Goal: Check status: Check status

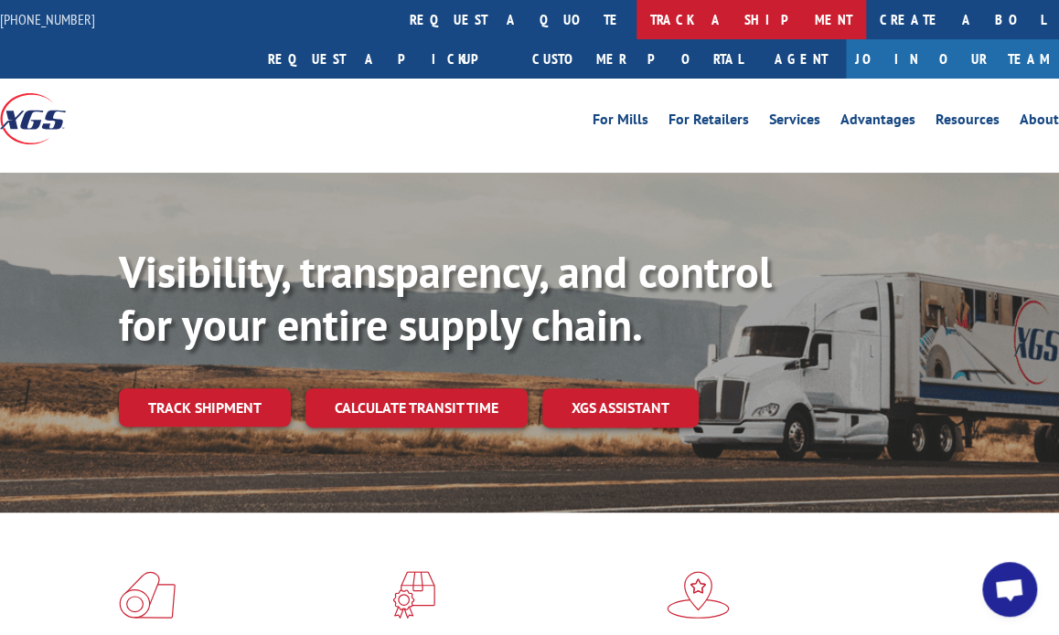
click at [636, 13] on link "track a shipment" at bounding box center [750, 19] width 229 height 39
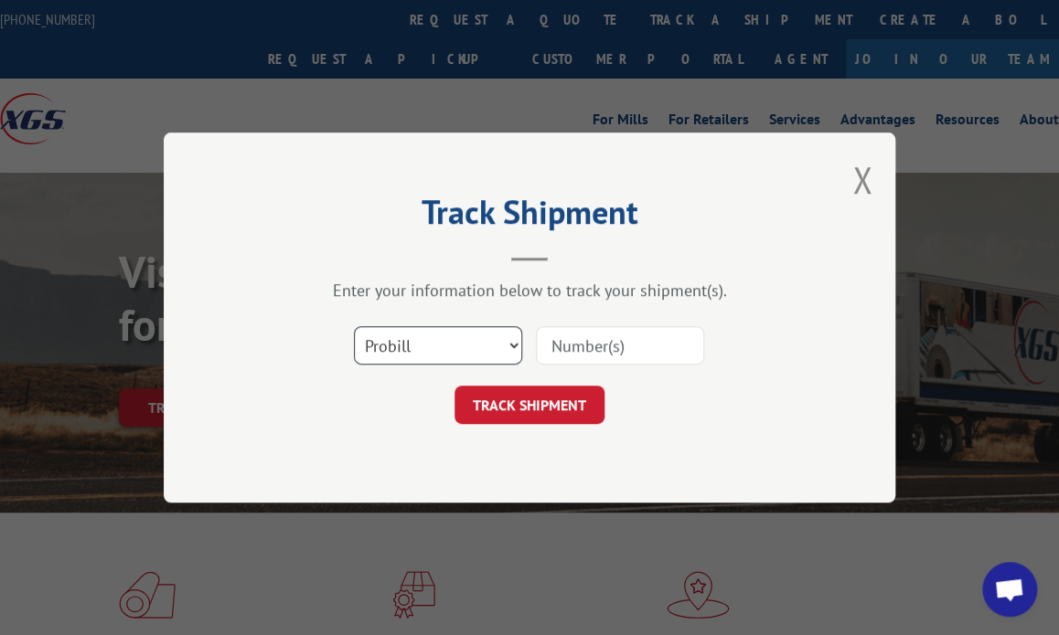
click at [426, 347] on select "Select category... Probill BOL PO" at bounding box center [438, 345] width 168 height 38
select select "po"
click at [354, 326] on select "Select category... Probill BOL PO" at bounding box center [438, 345] width 168 height 38
click at [586, 340] on input at bounding box center [620, 345] width 168 height 38
type input "41491848"
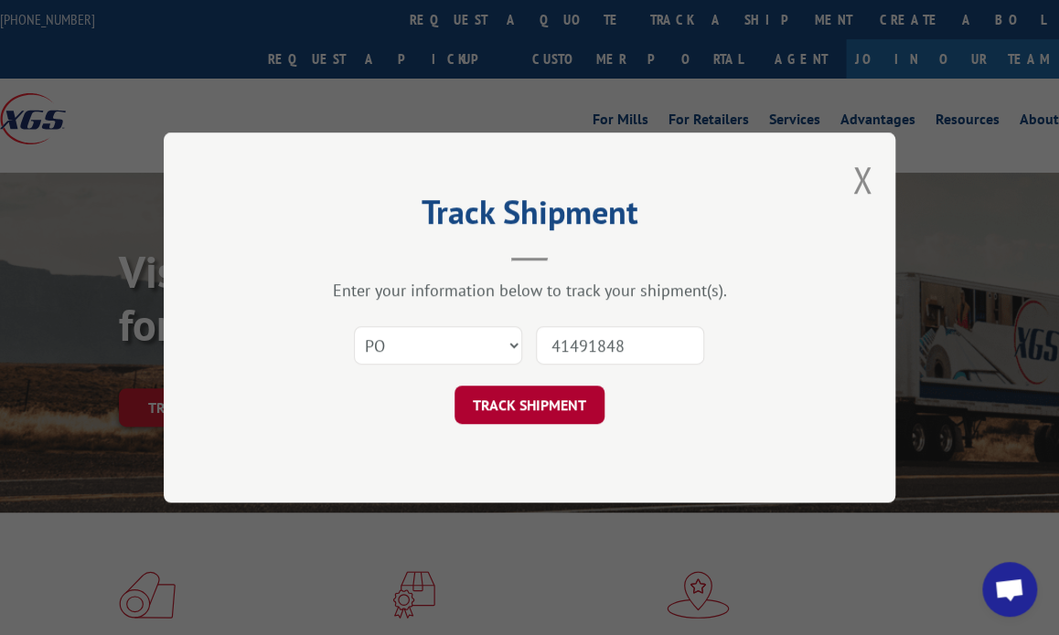
click at [556, 411] on button "TRACK SHIPMENT" at bounding box center [529, 405] width 150 height 38
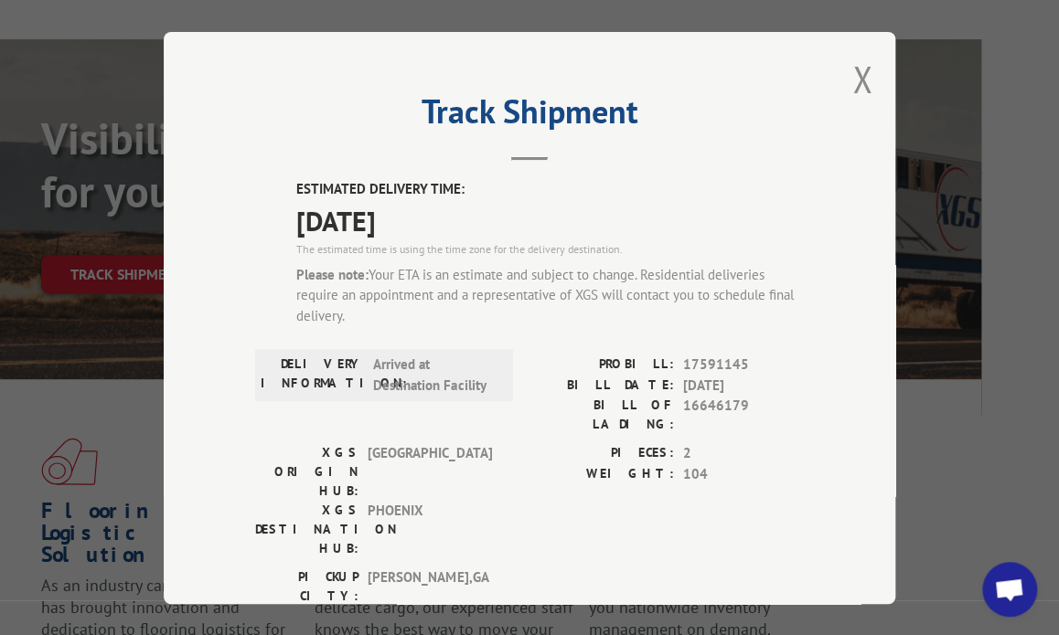
scroll to position [153, 94]
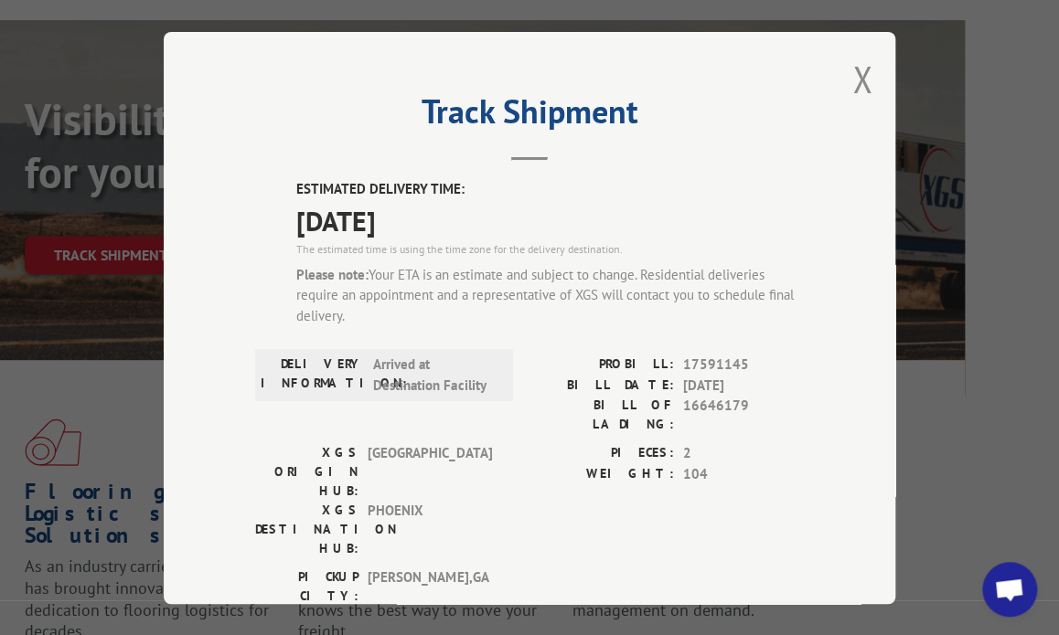
click at [726, 362] on span "17591145" at bounding box center [743, 365] width 121 height 21
copy span "17591145"
click at [861, 68] on button "Close modal" at bounding box center [862, 79] width 20 height 48
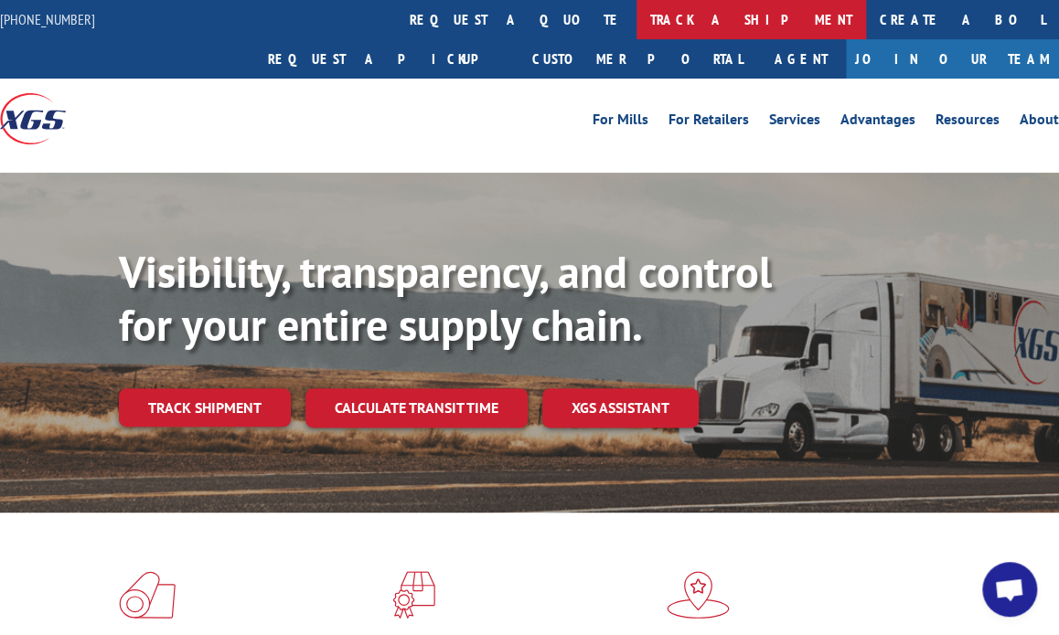
click at [636, 24] on link "track a shipment" at bounding box center [750, 19] width 229 height 39
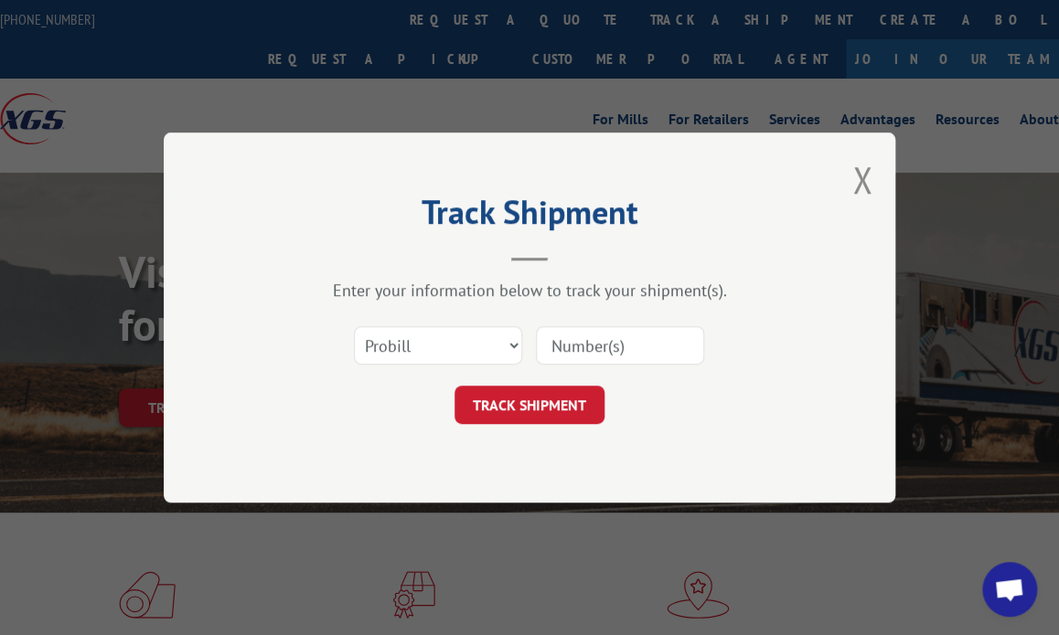
click at [642, 343] on input at bounding box center [620, 345] width 168 height 38
click at [480, 343] on select "Select category... Probill BOL PO" at bounding box center [438, 345] width 168 height 38
select select "po"
click at [354, 326] on select "Select category... Probill BOL PO" at bounding box center [438, 345] width 168 height 38
click at [591, 357] on input at bounding box center [620, 345] width 168 height 38
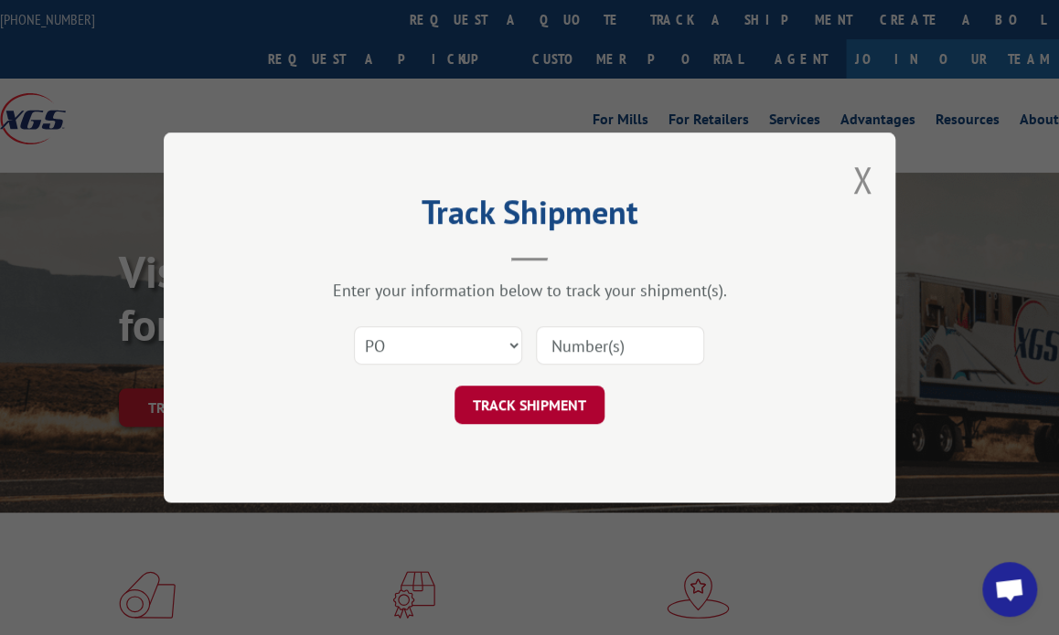
type input "41491848"
click at [549, 398] on button "TRACK SHIPMENT" at bounding box center [529, 405] width 150 height 38
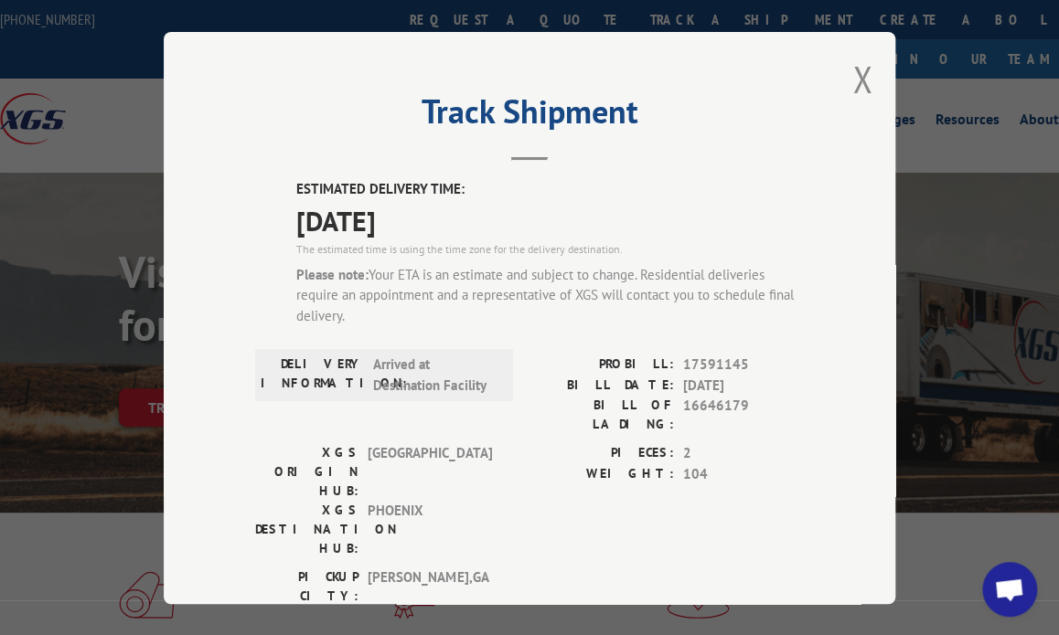
click at [719, 405] on span "16646179" at bounding box center [743, 415] width 121 height 38
copy span "16646179"
click at [860, 89] on button "Close modal" at bounding box center [862, 79] width 20 height 48
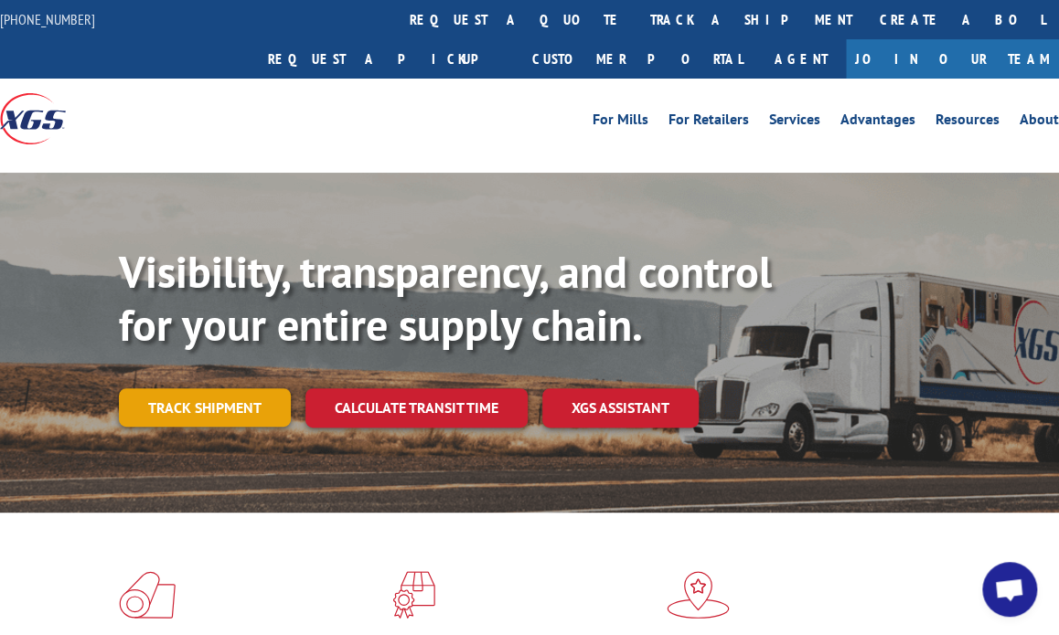
click at [231, 389] on link "Track shipment" at bounding box center [205, 408] width 172 height 38
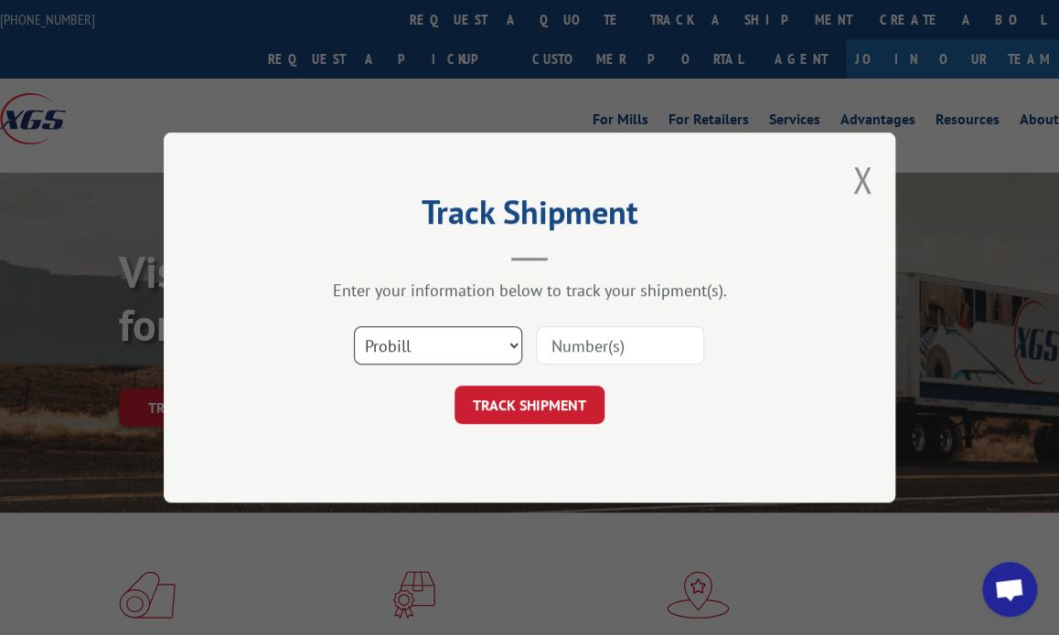
click at [440, 349] on select "Select category... Probill BOL PO" at bounding box center [438, 345] width 168 height 38
select select "bol"
click at [354, 326] on select "Select category... Probill BOL PO" at bounding box center [438, 345] width 168 height 38
click at [581, 355] on input at bounding box center [620, 345] width 168 height 38
paste input "16646179"
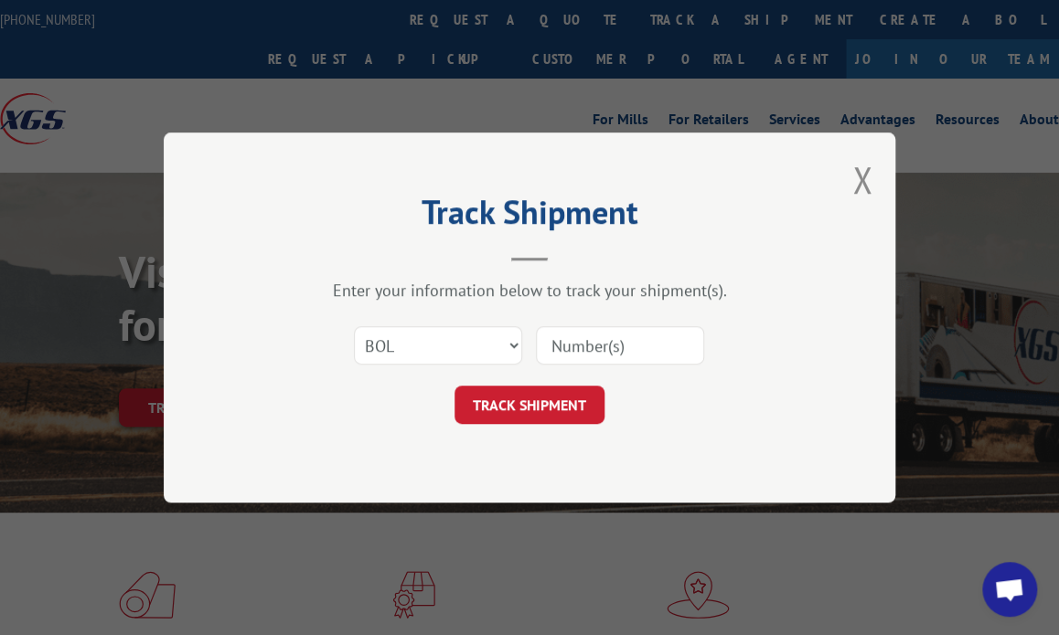
type input "16646179"
click at [571, 411] on button "TRACK SHIPMENT" at bounding box center [529, 405] width 150 height 38
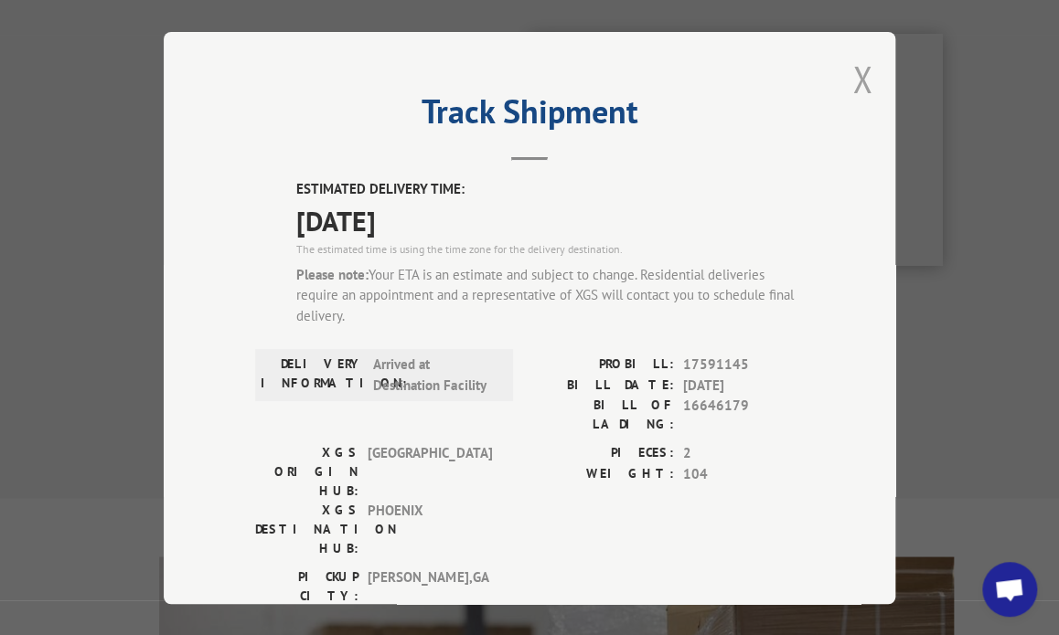
click at [866, 89] on button "Close modal" at bounding box center [862, 79] width 20 height 48
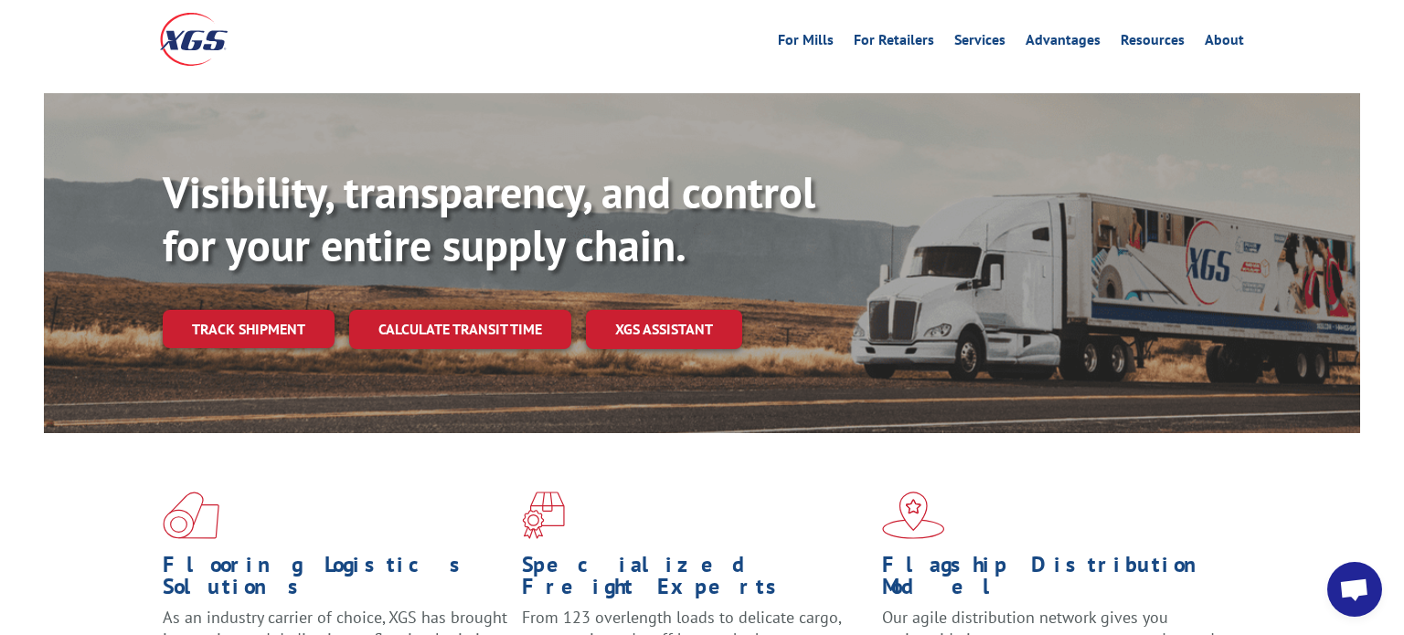
scroll to position [77, 0]
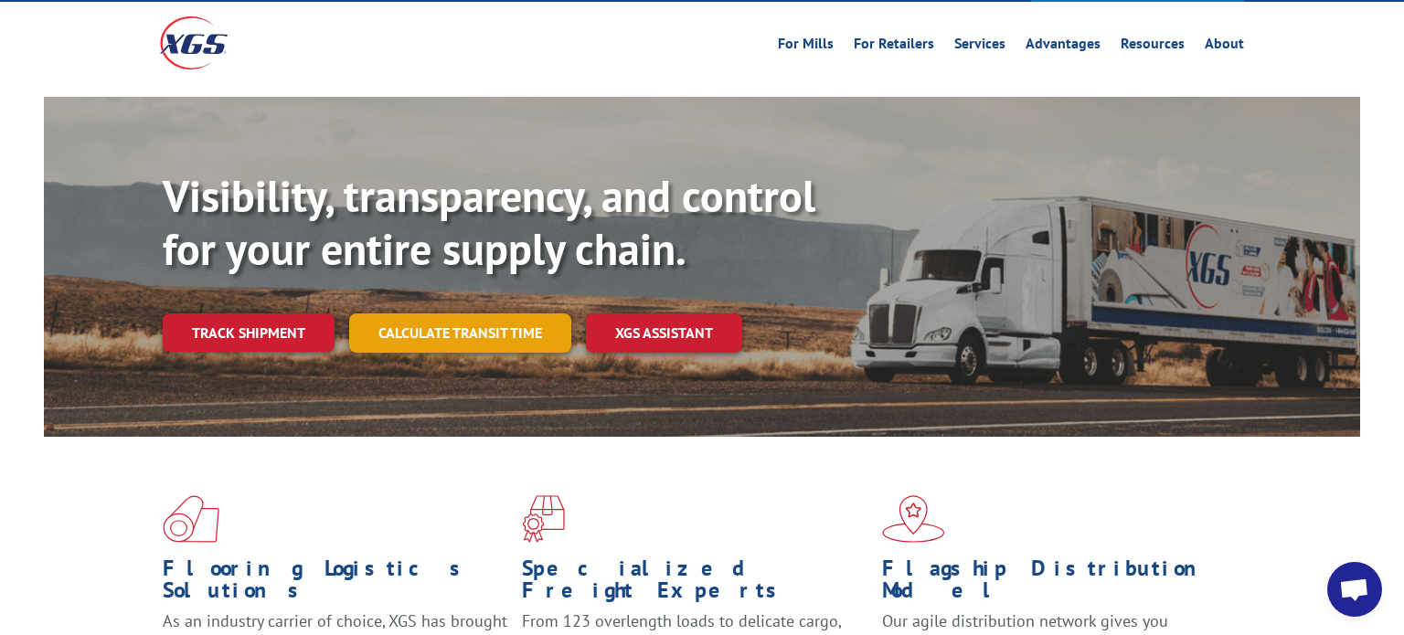
click at [475, 314] on link "Calculate transit time" at bounding box center [460, 333] width 222 height 39
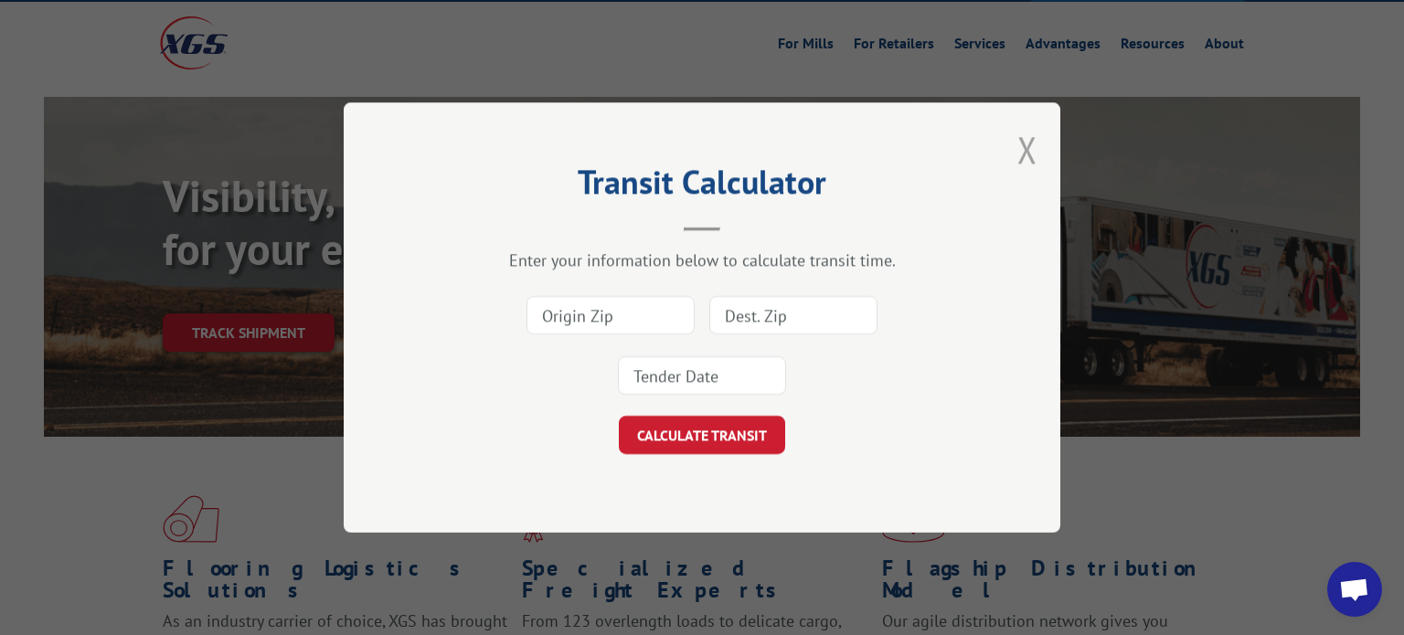
click at [1030, 154] on button "Close modal" at bounding box center [1028, 149] width 20 height 48
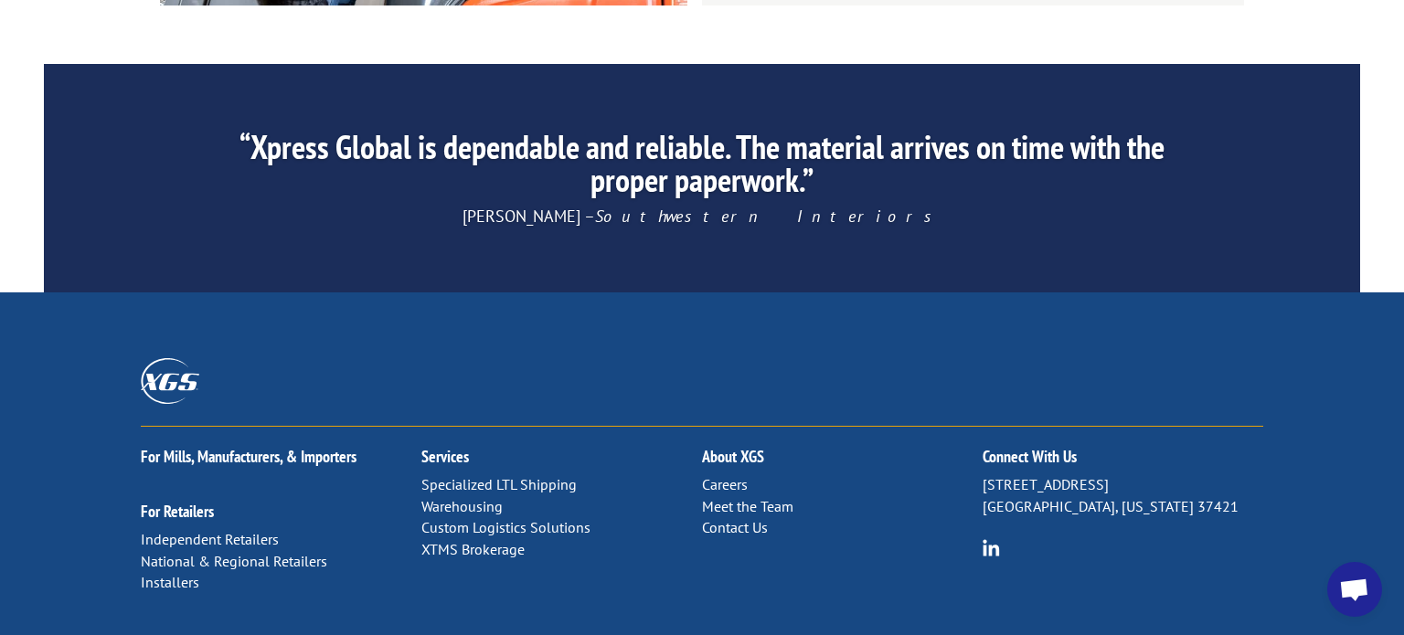
scroll to position [2982, 0]
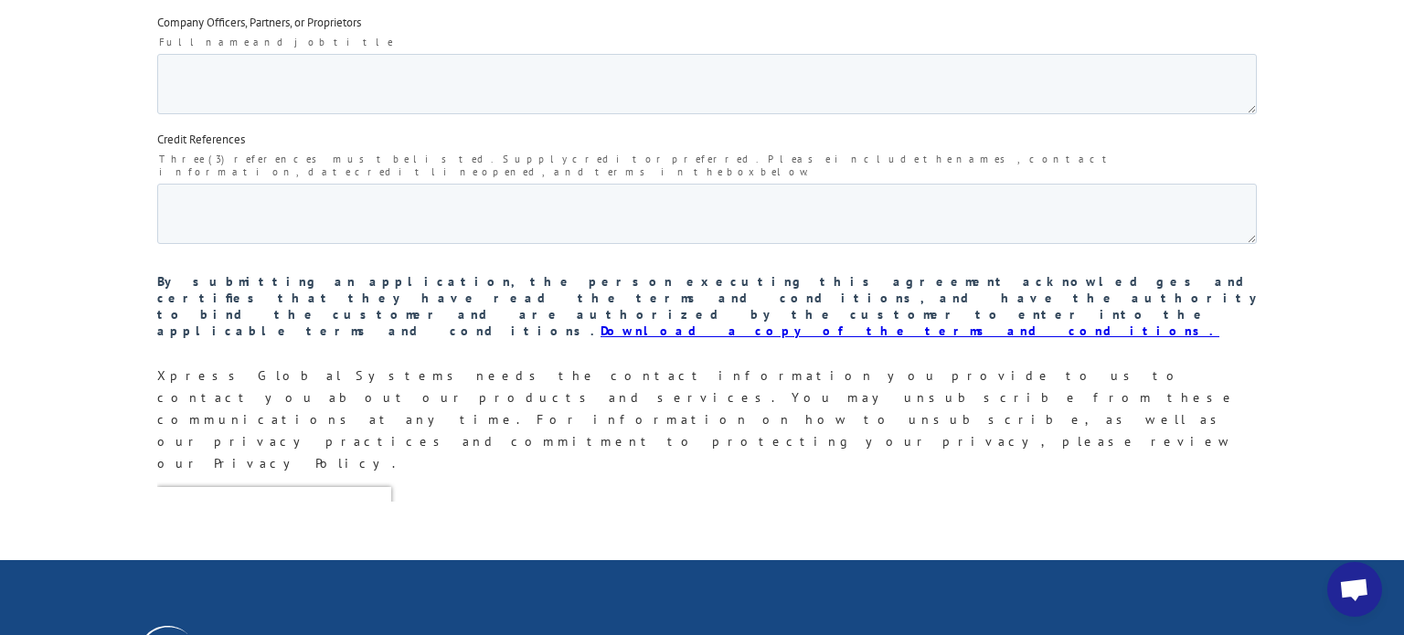
scroll to position [3083, 0]
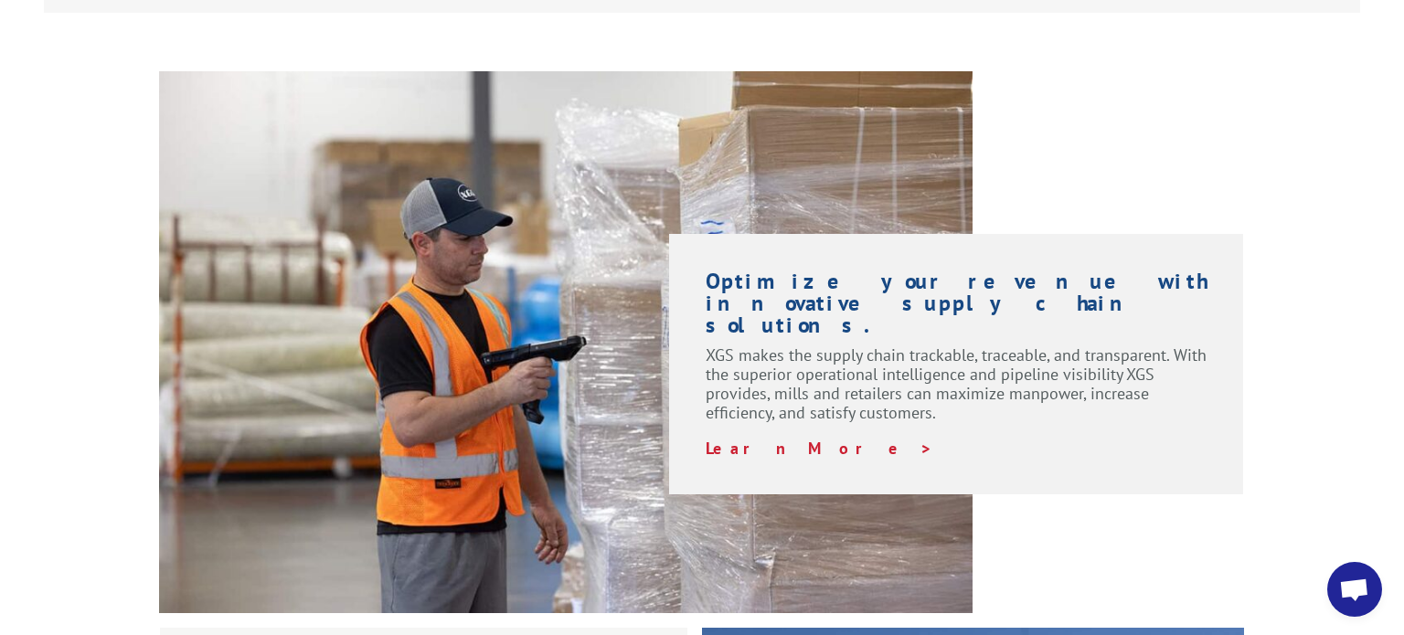
scroll to position [1284, 0]
